Goal: Information Seeking & Learning: Check status

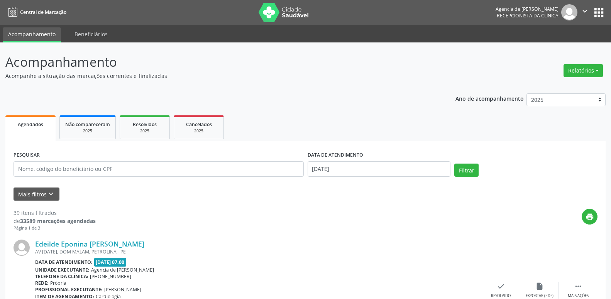
click at [93, 157] on div "PESQUISAR" at bounding box center [159, 165] width 294 height 33
click at [69, 166] on input "text" at bounding box center [159, 168] width 290 height 15
type input "renalito cajui lima"
click at [454, 164] on button "Filtrar" at bounding box center [466, 170] width 24 height 13
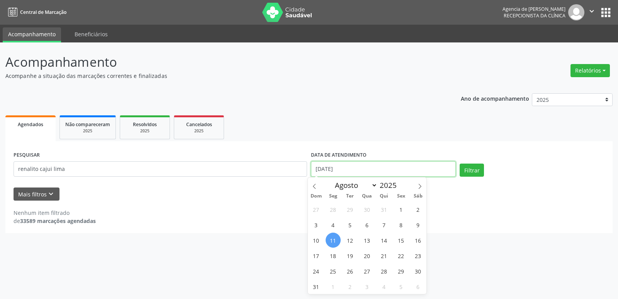
click at [376, 171] on input "[DATE]" at bounding box center [383, 168] width 145 height 15
click at [315, 184] on icon at bounding box center [314, 186] width 5 height 5
select select "6"
click at [353, 253] on span "22" at bounding box center [349, 255] width 15 height 15
type input "[DATE]"
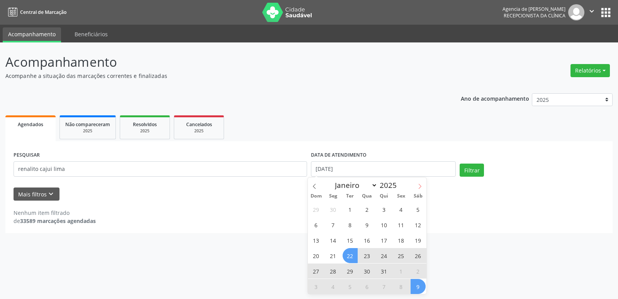
drag, startPoint x: 417, startPoint y: 183, endPoint x: 417, endPoint y: 187, distance: 4.6
click at [416, 183] on span at bounding box center [419, 184] width 13 height 13
select select "7"
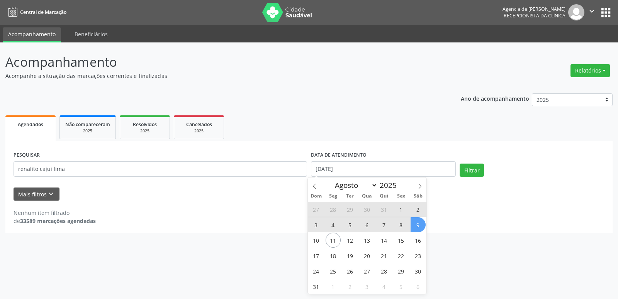
click at [412, 226] on span "9" at bounding box center [417, 224] width 15 height 15
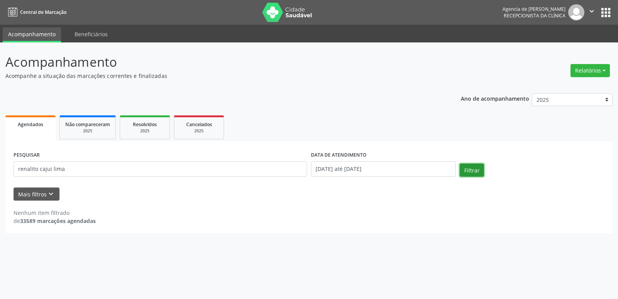
click at [468, 173] on button "Filtrar" at bounding box center [471, 170] width 24 height 13
click at [595, 68] on button "Relatórios" at bounding box center [589, 70] width 39 height 13
click at [559, 85] on link "Agendamentos" at bounding box center [568, 87] width 83 height 11
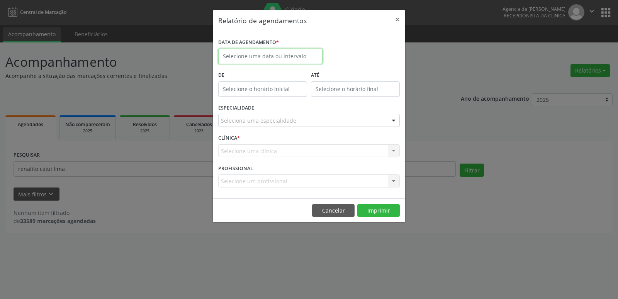
click at [289, 57] on input "text" at bounding box center [270, 56] width 104 height 15
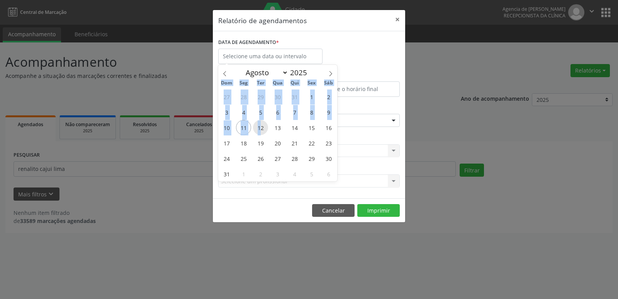
click at [261, 124] on span "12" at bounding box center [260, 127] width 15 height 15
type input "[DATE]"
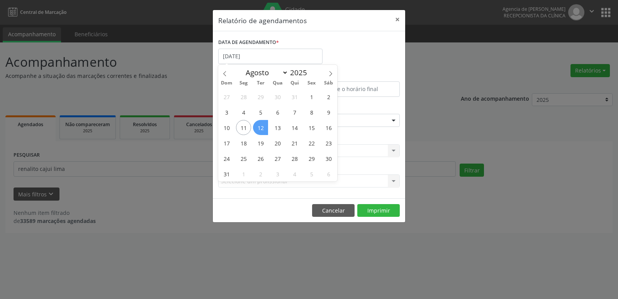
click at [261, 124] on span "12" at bounding box center [260, 127] width 15 height 15
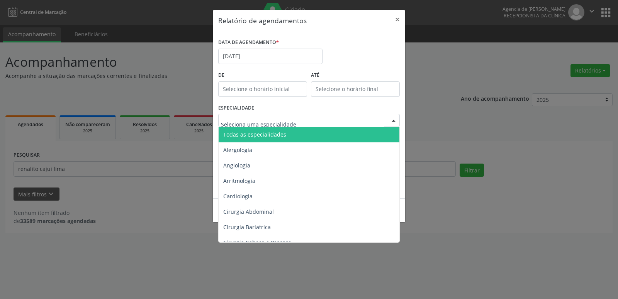
drag, startPoint x: 270, startPoint y: 131, endPoint x: 332, endPoint y: 152, distance: 65.7
click at [322, 131] on span "Todas as especialidades" at bounding box center [309, 134] width 182 height 15
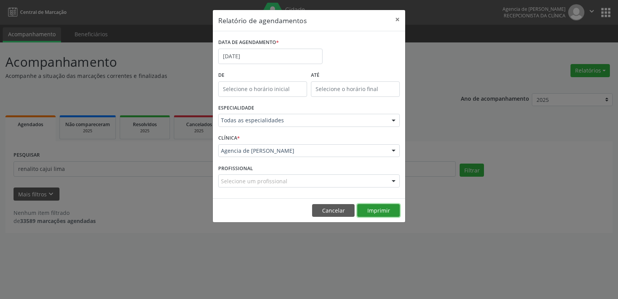
click at [381, 211] on button "Imprimir" at bounding box center [378, 210] width 42 height 13
click at [398, 20] on button "×" at bounding box center [397, 19] width 15 height 19
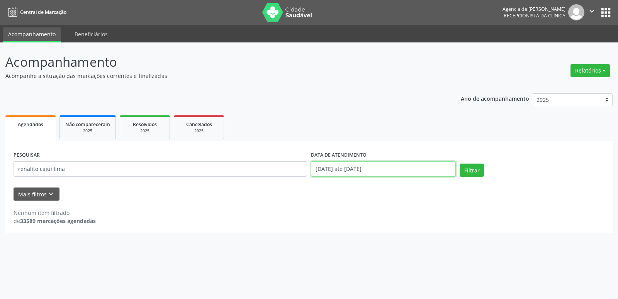
click at [388, 167] on input "[DATE] até [DATE]" at bounding box center [383, 168] width 145 height 15
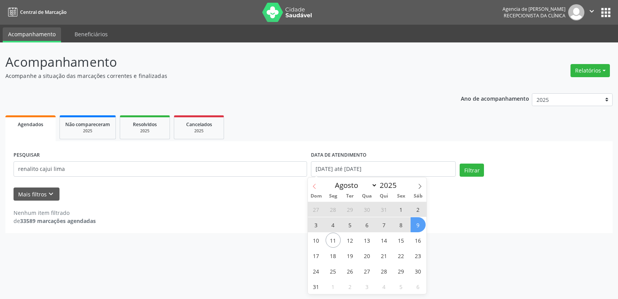
click at [316, 183] on span at bounding box center [314, 184] width 13 height 13
select select "6"
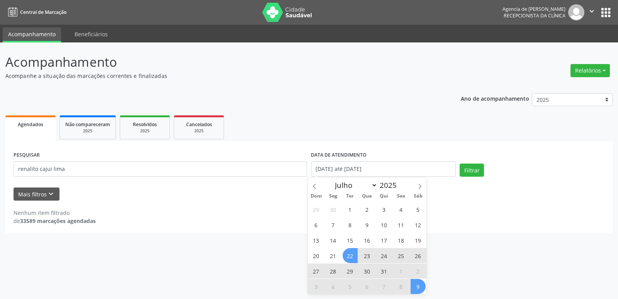
click at [352, 254] on span "22" at bounding box center [349, 255] width 15 height 15
type input "[DATE]"
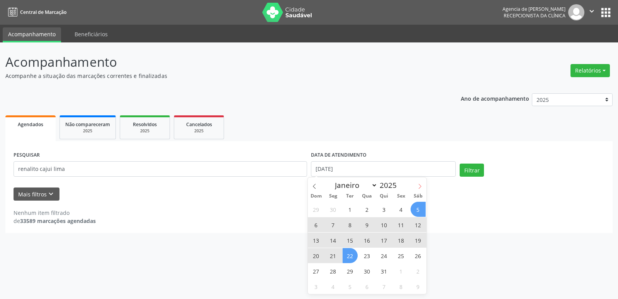
click at [415, 185] on span at bounding box center [419, 184] width 13 height 13
select select "7"
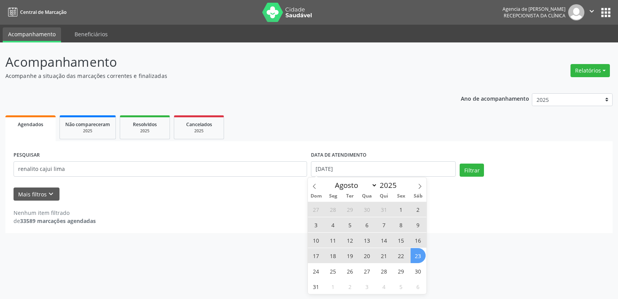
click at [417, 251] on span "23" at bounding box center [417, 255] width 15 height 15
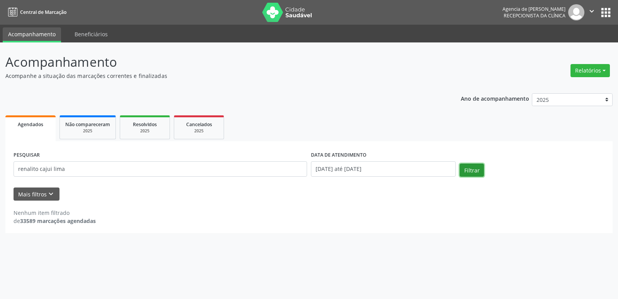
click at [472, 173] on button "Filtrar" at bounding box center [471, 170] width 24 height 13
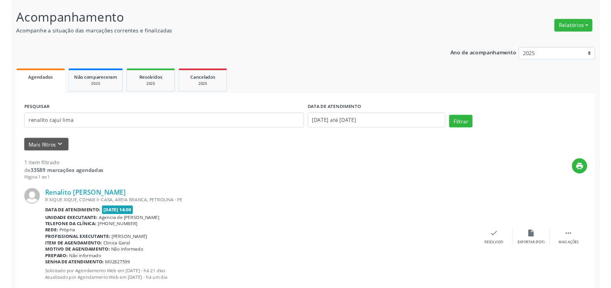
scroll to position [64, 0]
